Goal: Book appointment/travel/reservation

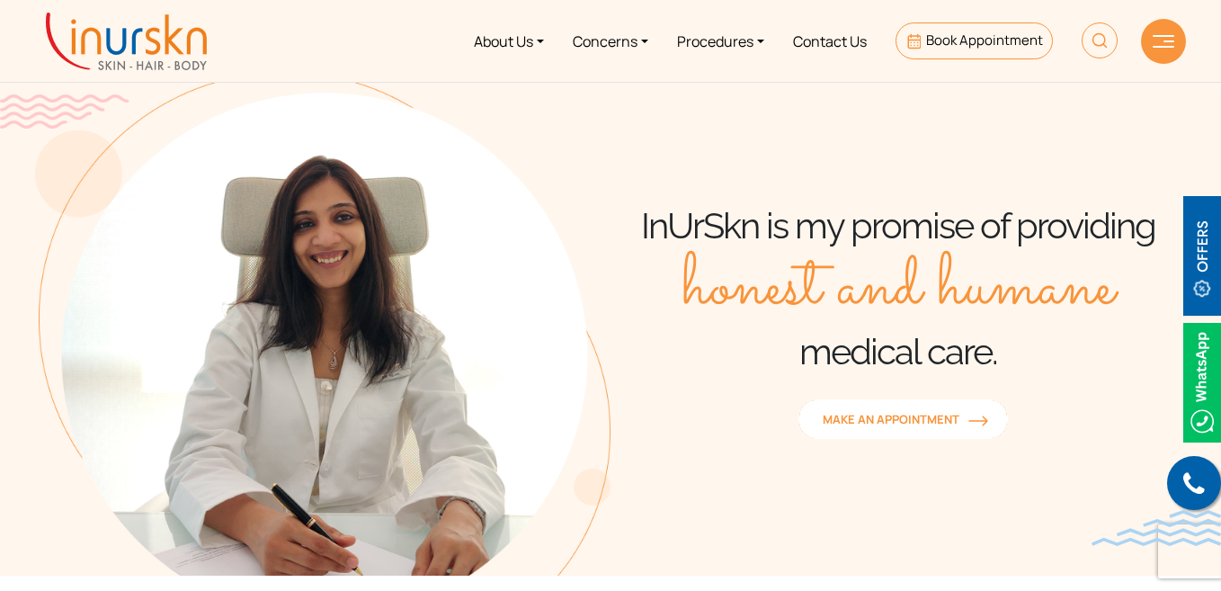
click at [883, 422] on span "MAKE AN APPOINTMENT" at bounding box center [903, 419] width 161 height 16
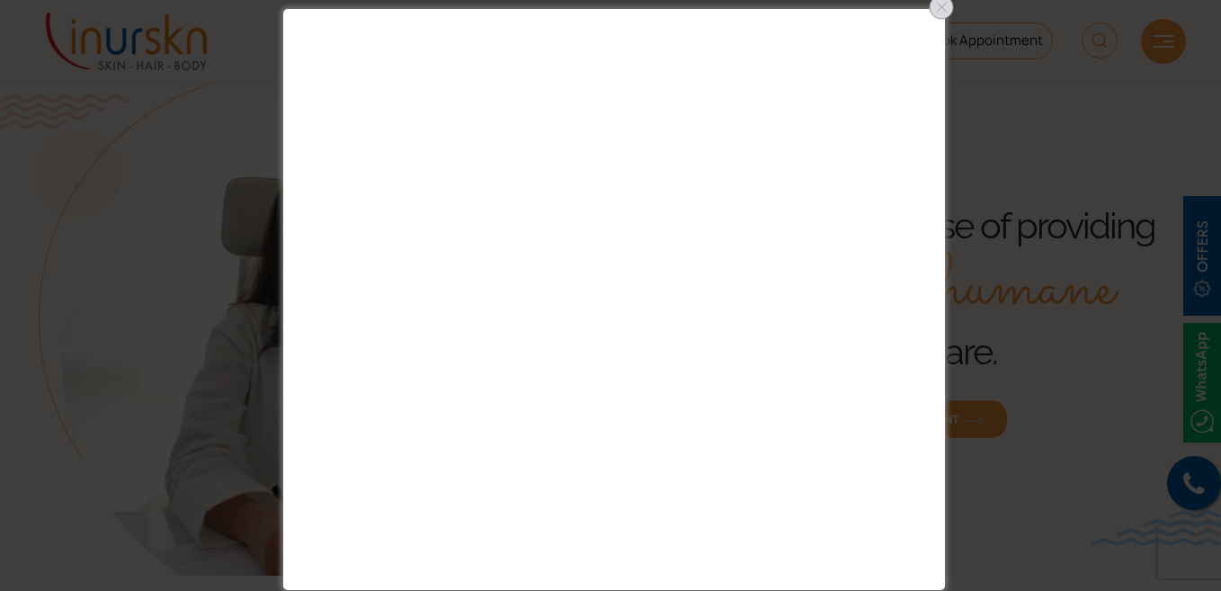
click at [933, 2] on div at bounding box center [941, 7] width 29 height 29
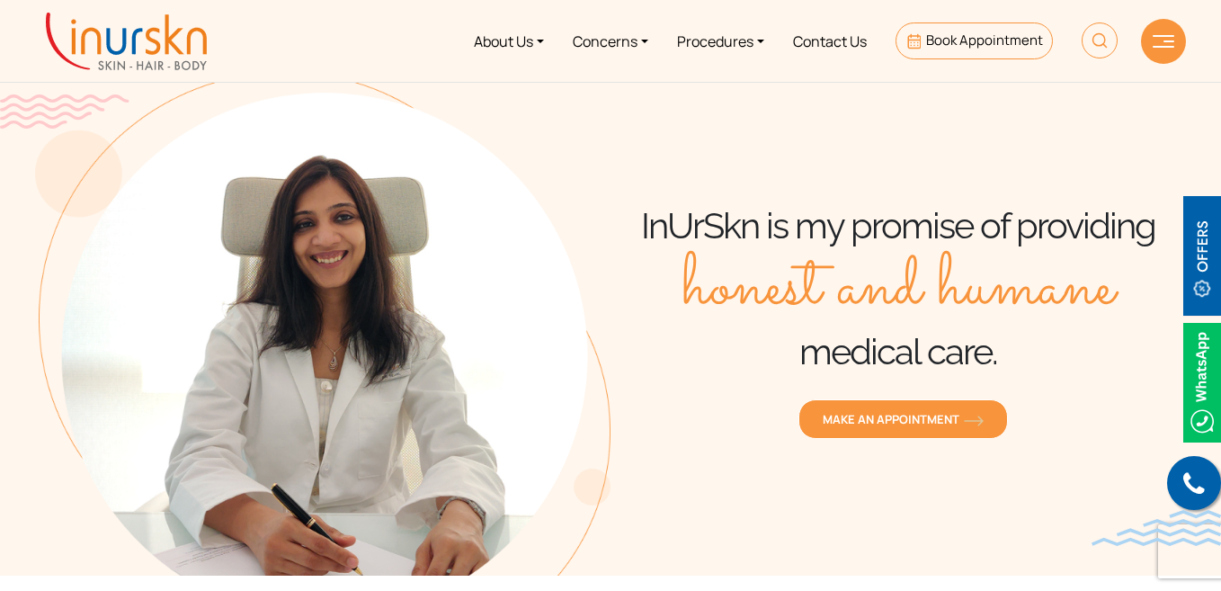
click at [1161, 31] on div at bounding box center [1163, 41] width 45 height 45
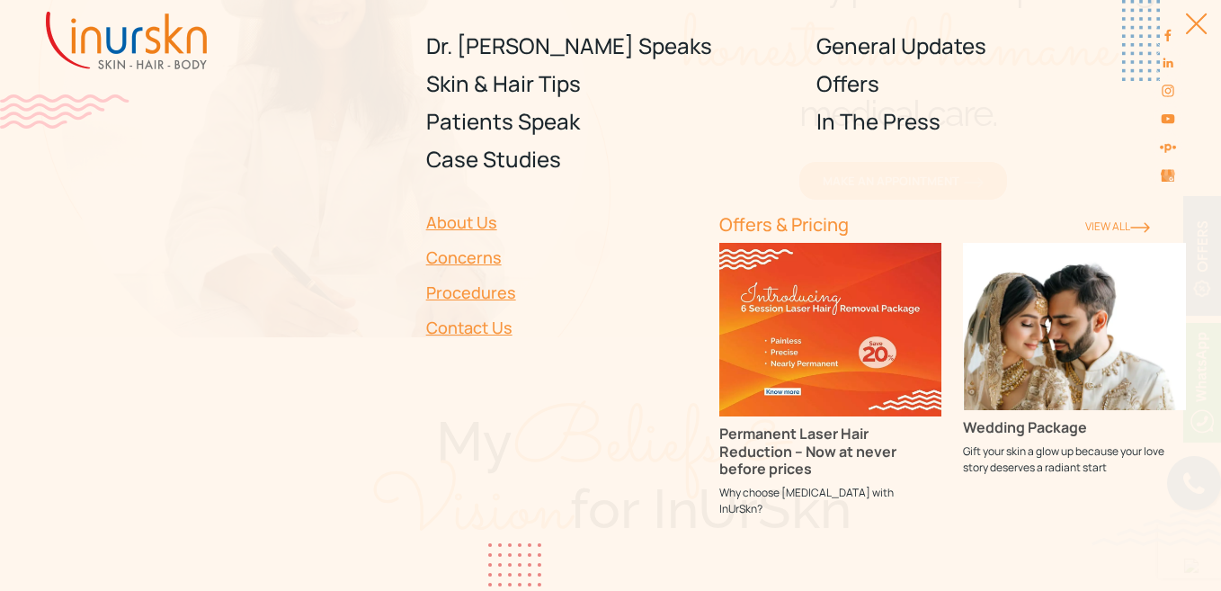
scroll to position [270, 0]
click at [1106, 227] on link "View ALl" at bounding box center [1117, 226] width 65 height 15
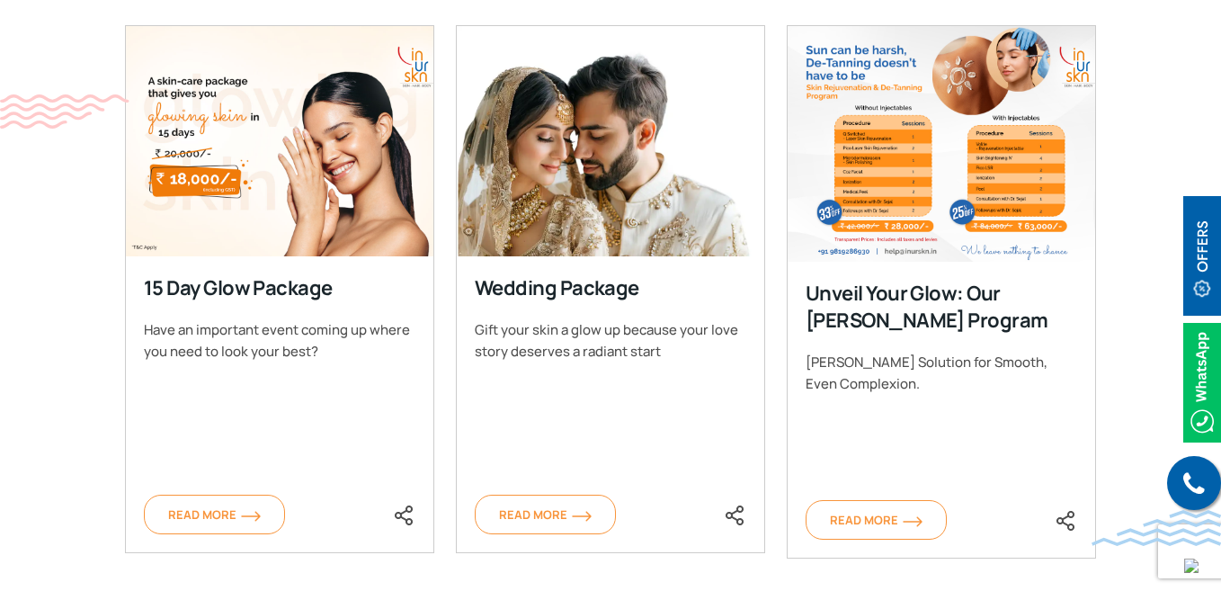
scroll to position [1349, 0]
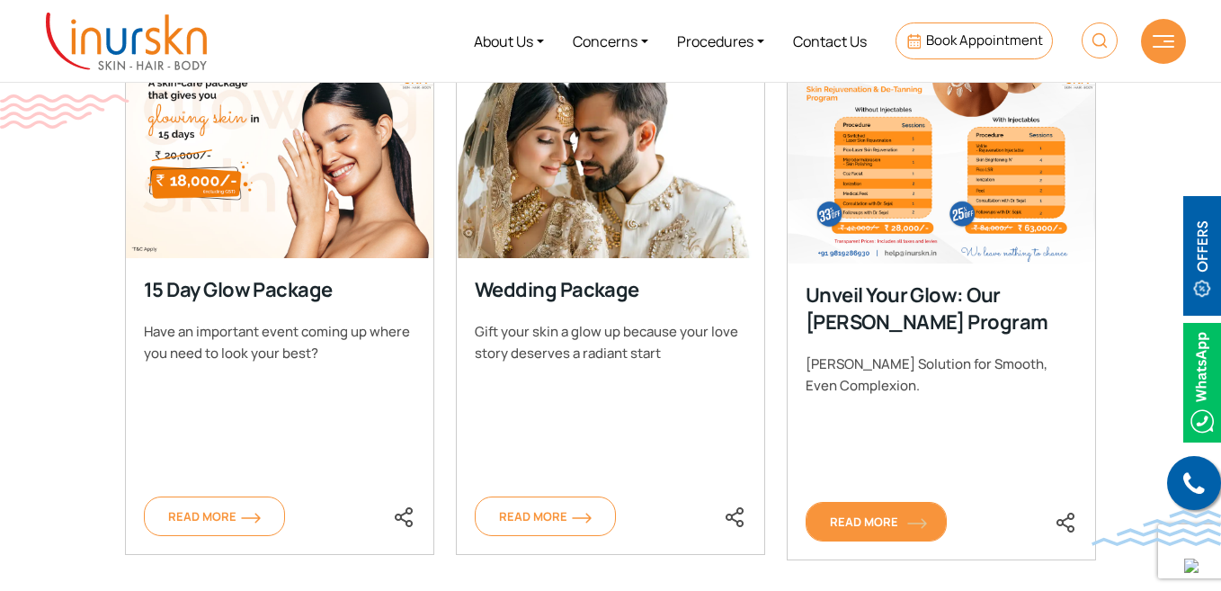
click at [884, 522] on span "Read More" at bounding box center [876, 521] width 93 height 16
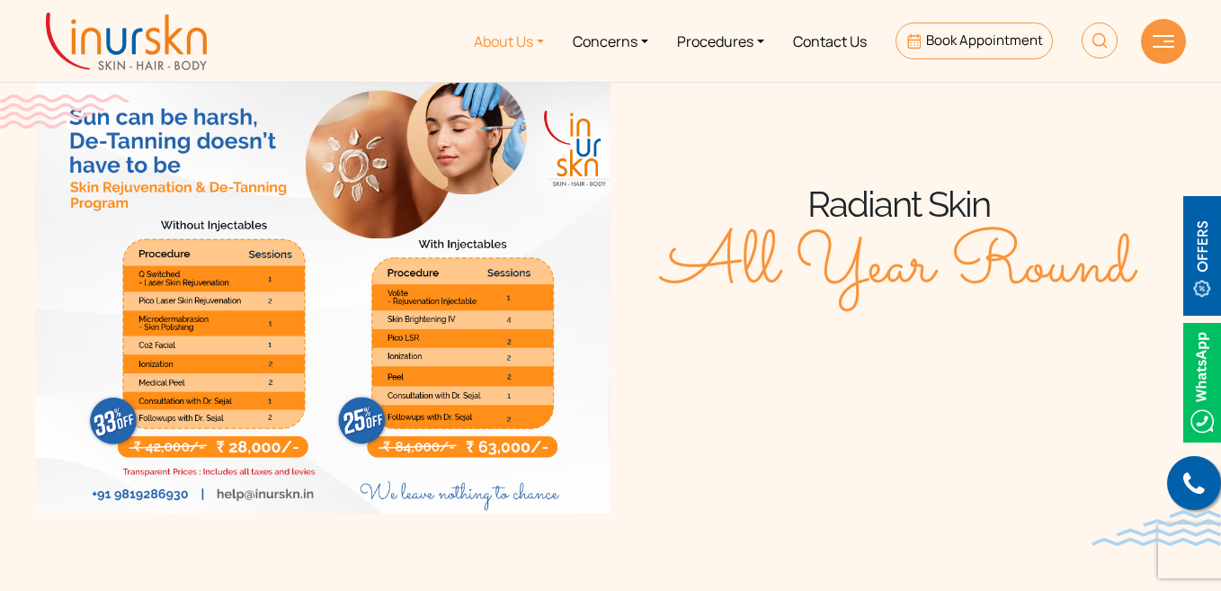
click at [495, 45] on link "About Us" at bounding box center [509, 40] width 99 height 67
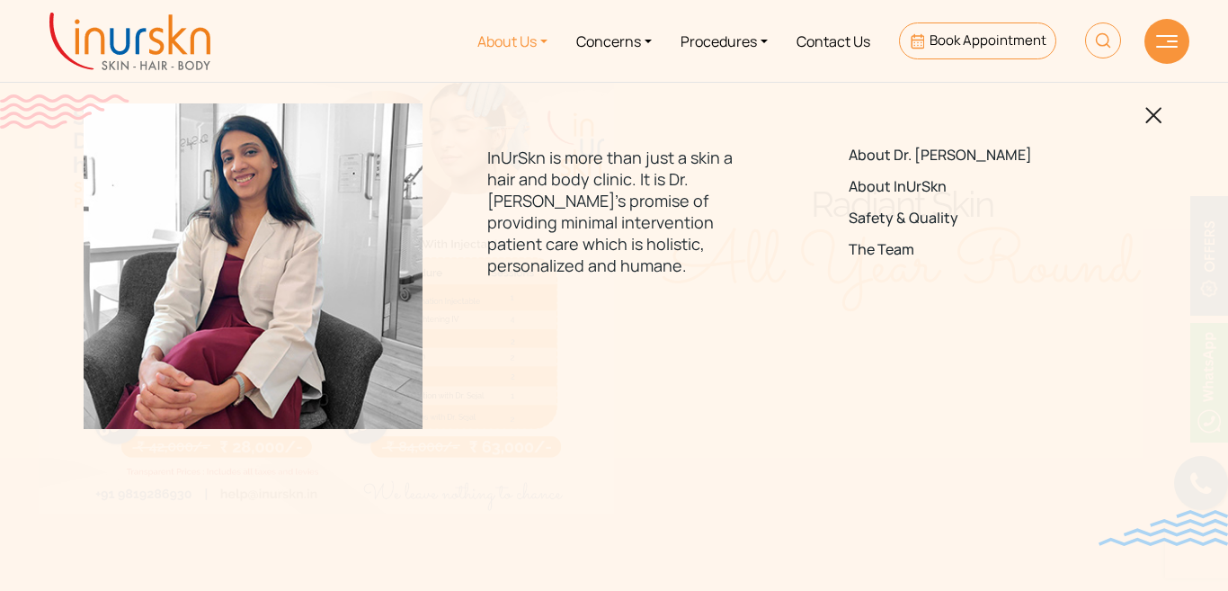
click at [1154, 122] on img at bounding box center [1154, 115] width 17 height 17
